Goal: Task Accomplishment & Management: Use online tool/utility

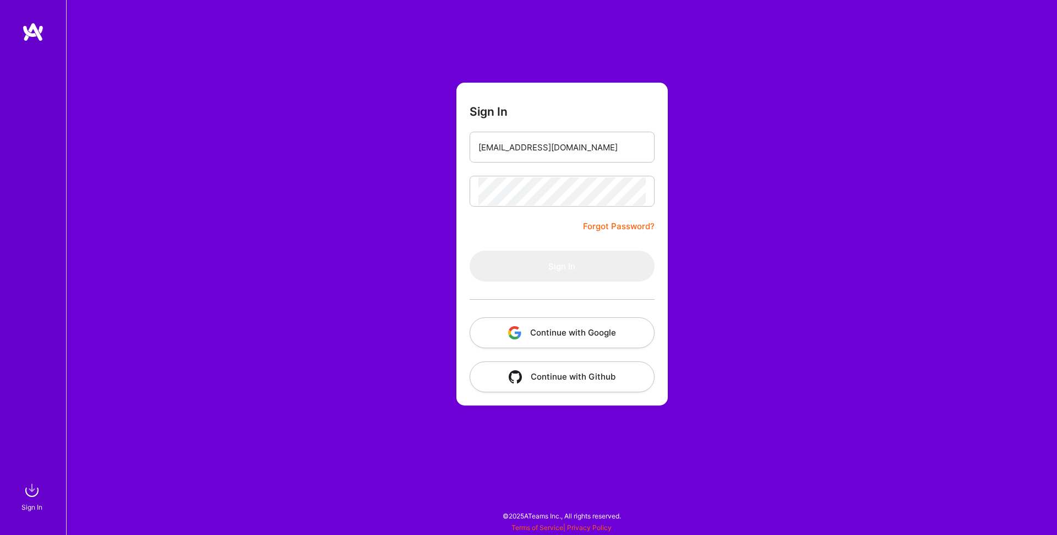
type input "[EMAIL_ADDRESS][DOMAIN_NAME]"
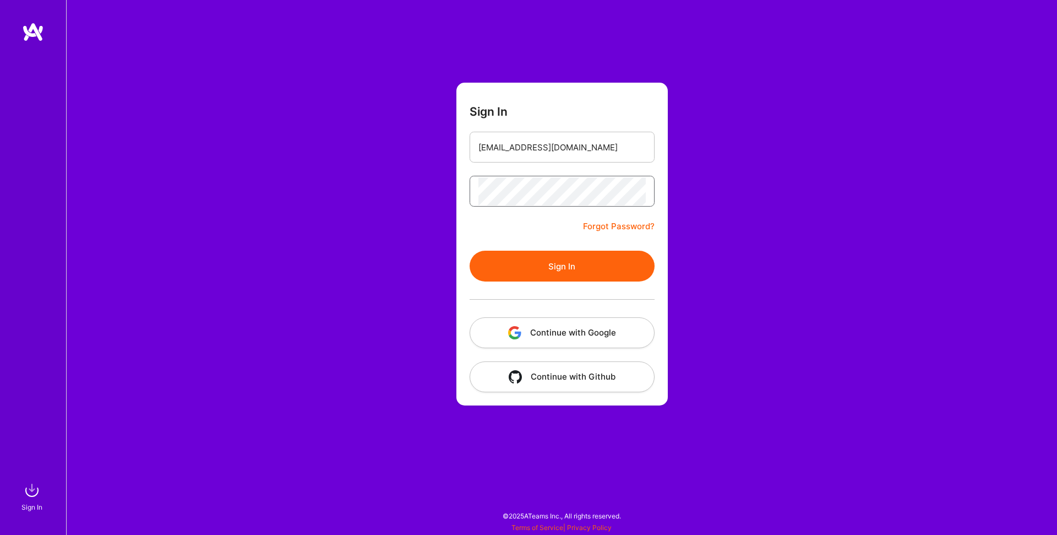
click at [470, 250] on button "Sign In" at bounding box center [562, 265] width 185 height 31
